Goal: Task Accomplishment & Management: Use online tool/utility

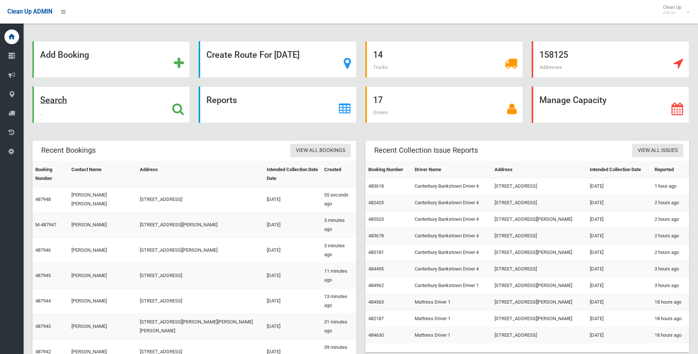
click at [56, 99] on strong "Search" at bounding box center [53, 100] width 27 height 10
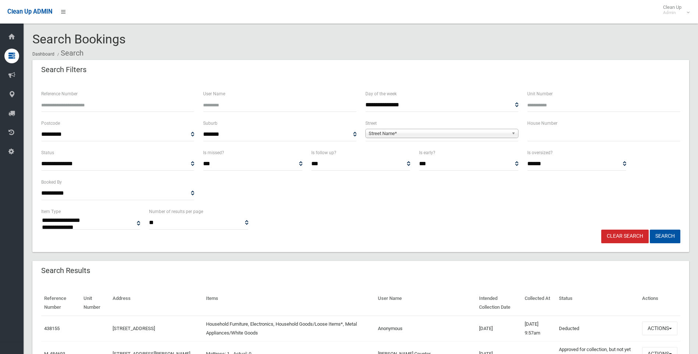
select select
click at [546, 129] on input "text" at bounding box center [604, 135] width 153 height 14
type input "**"
click at [470, 129] on link "Street Name*" at bounding box center [442, 133] width 153 height 9
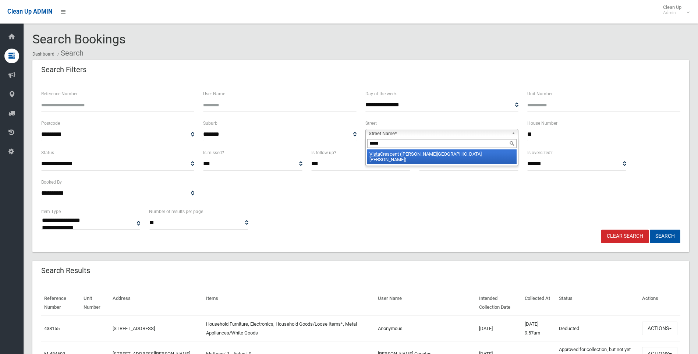
type input "*****"
click at [441, 155] on li "[GEOGRAPHIC_DATA] ([PERSON_NAME][GEOGRAPHIC_DATA][PERSON_NAME])" at bounding box center [441, 156] width 149 height 15
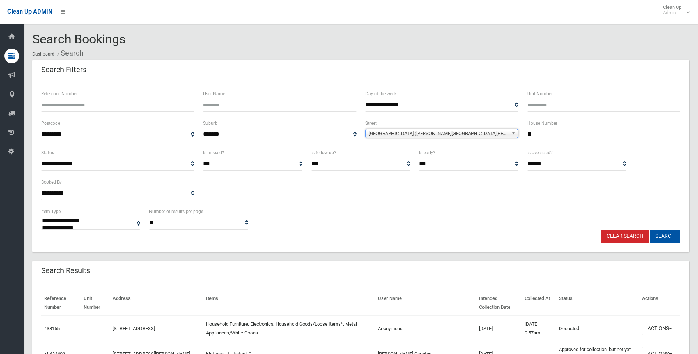
click at [663, 236] on button "Search" at bounding box center [665, 237] width 31 height 14
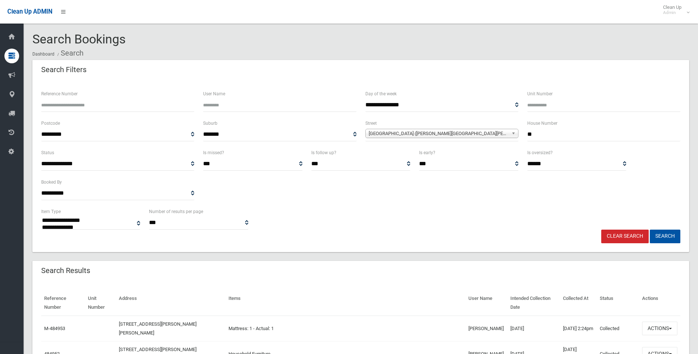
select select
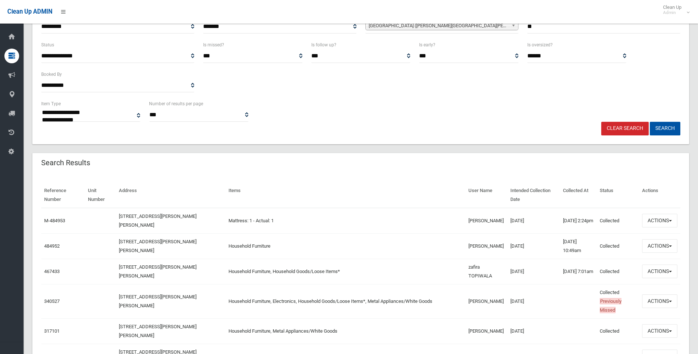
scroll to position [110, 0]
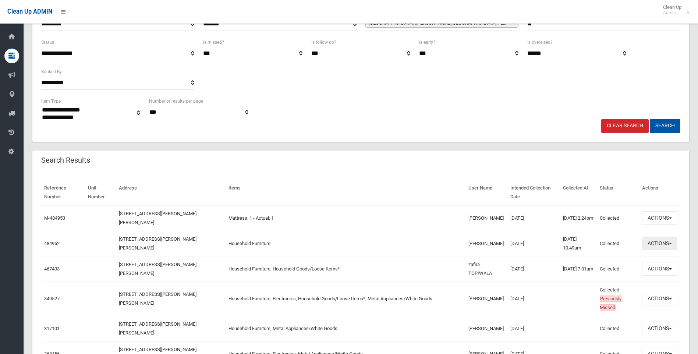
click at [664, 240] on button "Actions" at bounding box center [659, 244] width 35 height 14
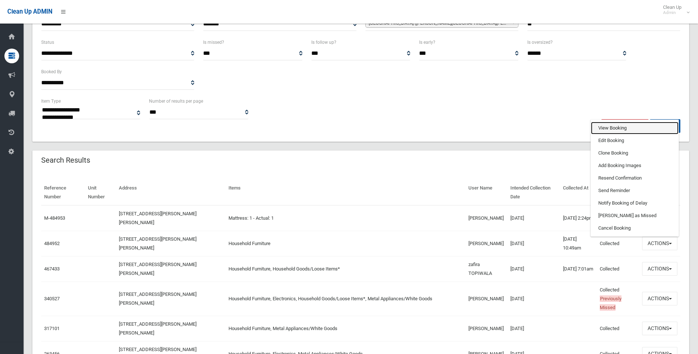
click at [607, 126] on link "View Booking" at bounding box center [635, 128] width 88 height 13
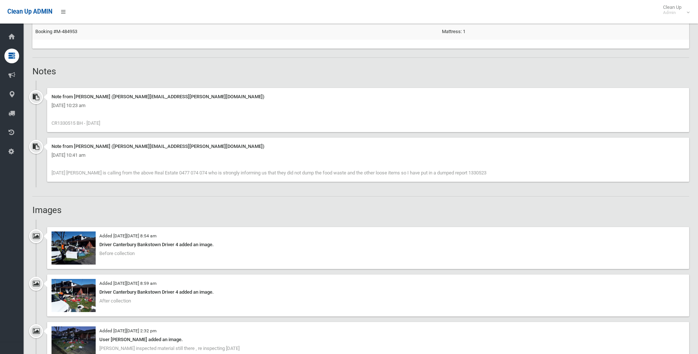
scroll to position [479, 0]
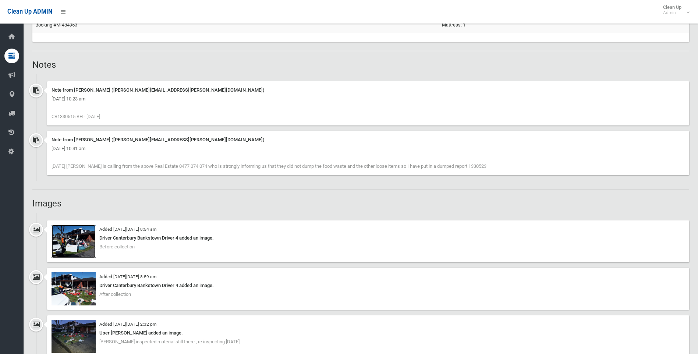
click at [82, 241] on img at bounding box center [74, 241] width 44 height 33
click at [69, 288] on img at bounding box center [74, 288] width 44 height 33
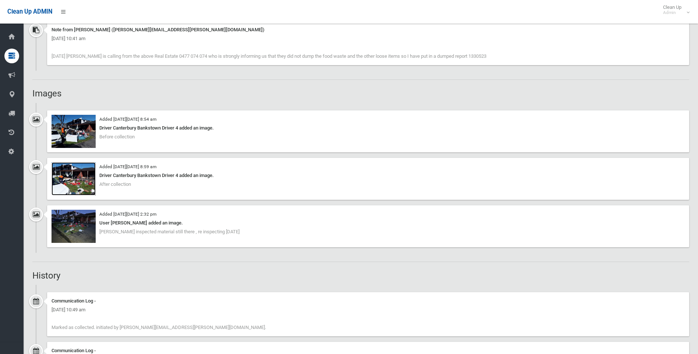
scroll to position [589, 0]
click at [78, 224] on img at bounding box center [74, 225] width 44 height 33
click at [73, 127] on img at bounding box center [74, 130] width 44 height 33
click at [80, 134] on img at bounding box center [74, 130] width 44 height 33
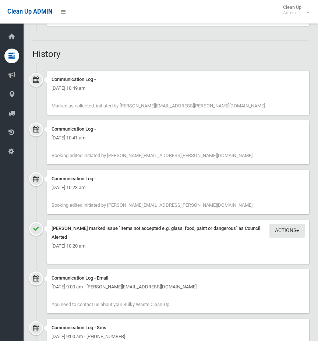
scroll to position [847, 0]
